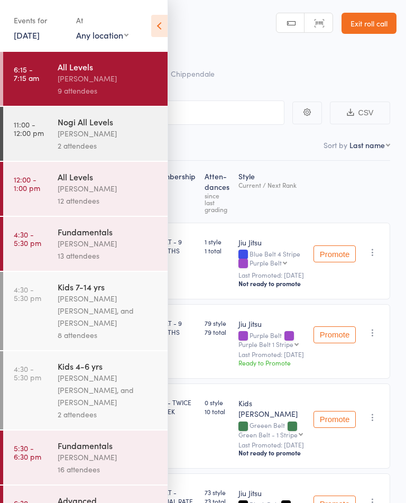
click at [371, 24] on link "Exit roll call" at bounding box center [369, 23] width 55 height 21
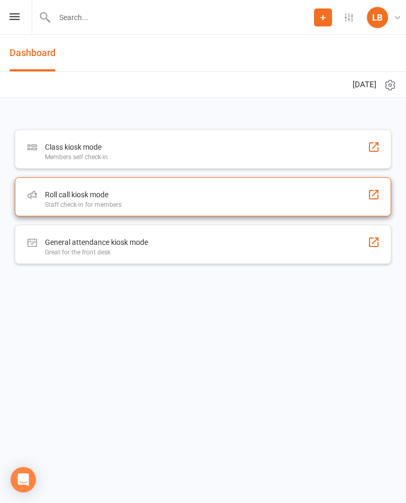
click at [121, 197] on div "Roll call kiosk mode" at bounding box center [83, 194] width 77 height 13
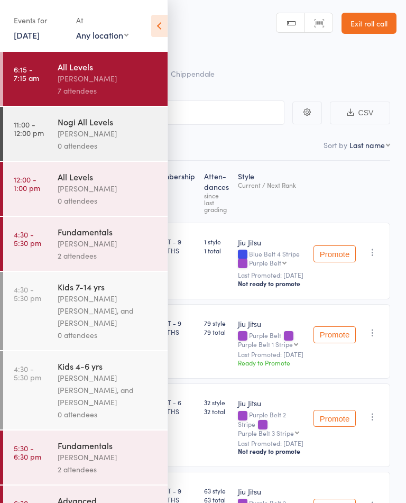
click at [163, 24] on icon at bounding box center [159, 26] width 16 height 22
click at [162, 25] on icon at bounding box center [159, 26] width 16 height 22
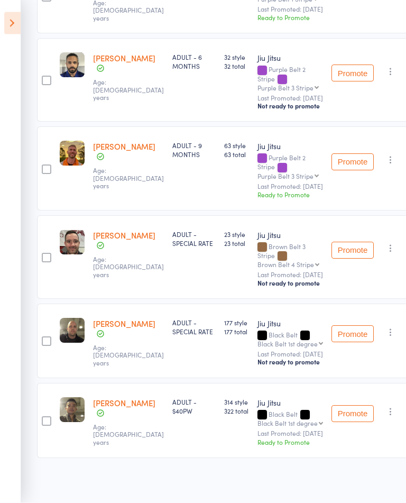
scroll to position [345, 0]
click at [338, 169] on button "Promote" at bounding box center [353, 162] width 42 height 17
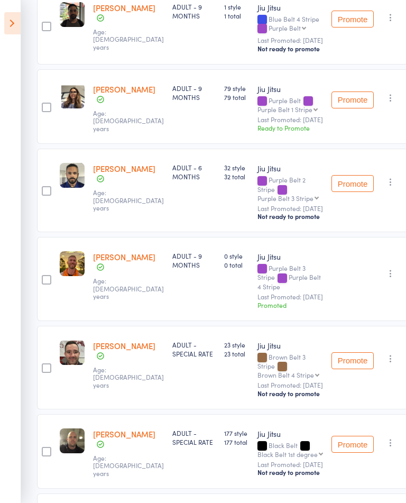
scroll to position [232, 0]
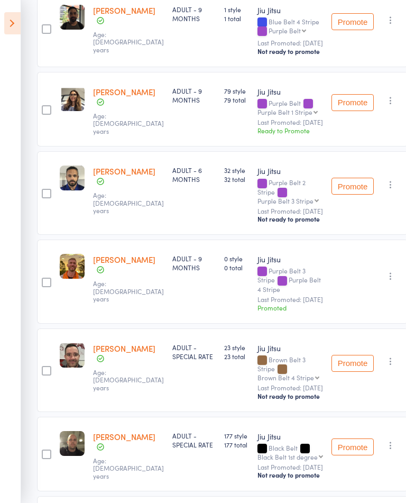
click at [351, 106] on button "Promote" at bounding box center [353, 102] width 42 height 17
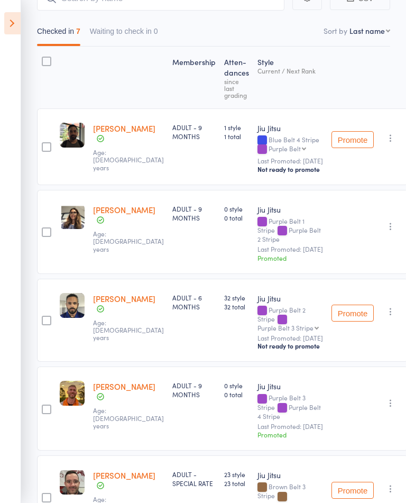
scroll to position [0, 0]
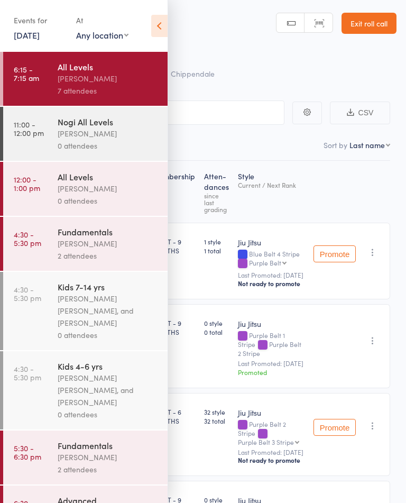
click at [158, 30] on icon at bounding box center [159, 26] width 16 height 22
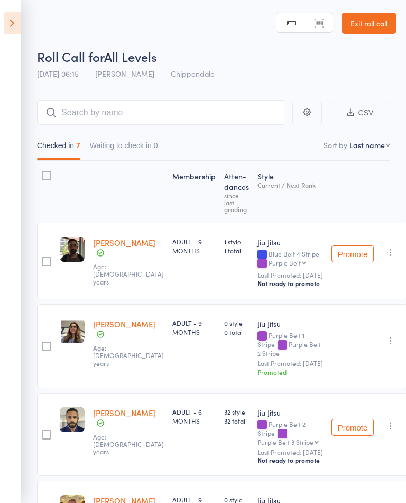
click at [15, 29] on icon at bounding box center [12, 23] width 16 height 22
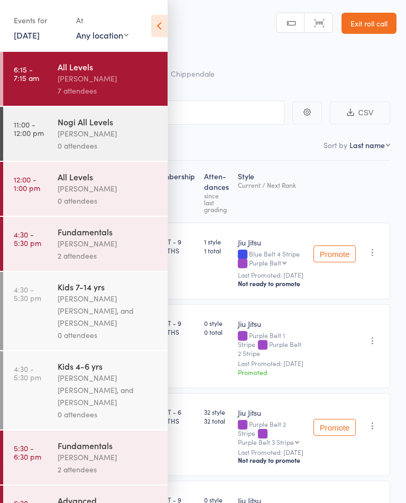
click at [375, 20] on link "Exit roll call" at bounding box center [369, 23] width 55 height 21
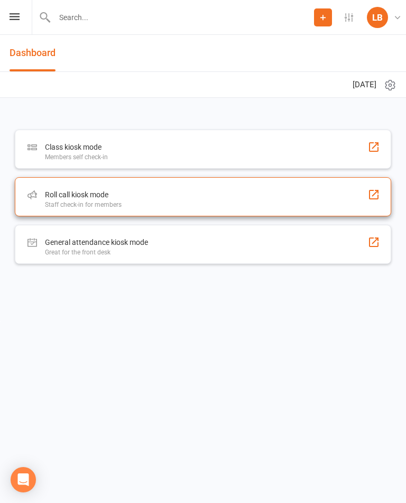
click at [273, 201] on div "Roll call kiosk mode Staff check-in for members" at bounding box center [203, 196] width 376 height 39
